Goal: Use online tool/utility: Use online tool/utility

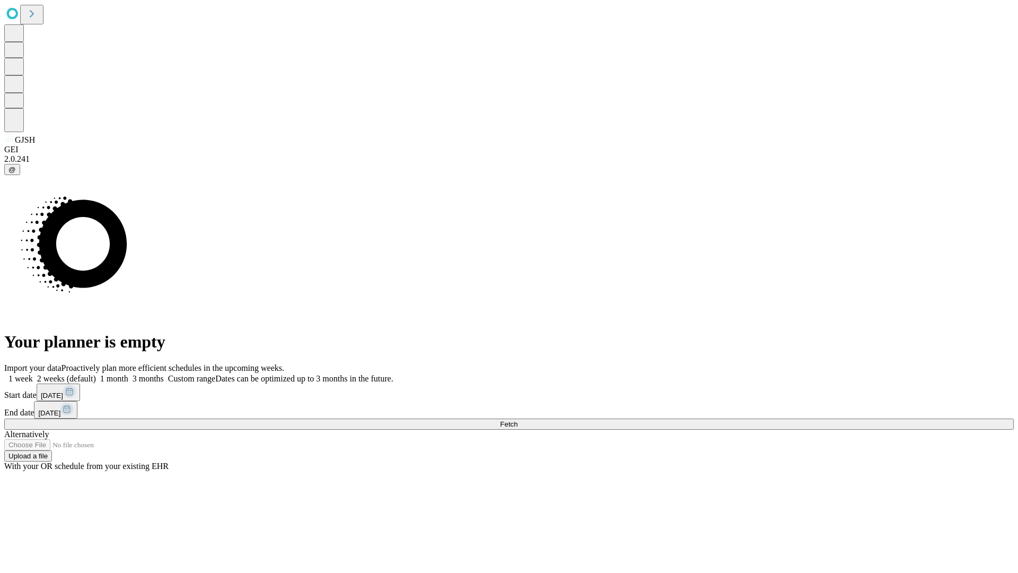
click at [517, 420] on span "Fetch" at bounding box center [508, 424] width 17 height 8
